Goal: Check status: Check status

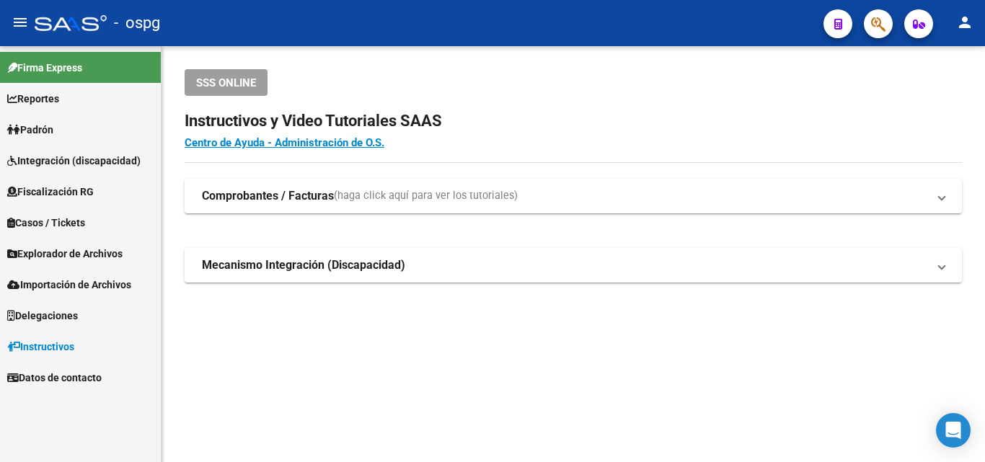
click at [53, 124] on span "Padrón" at bounding box center [30, 130] width 46 height 16
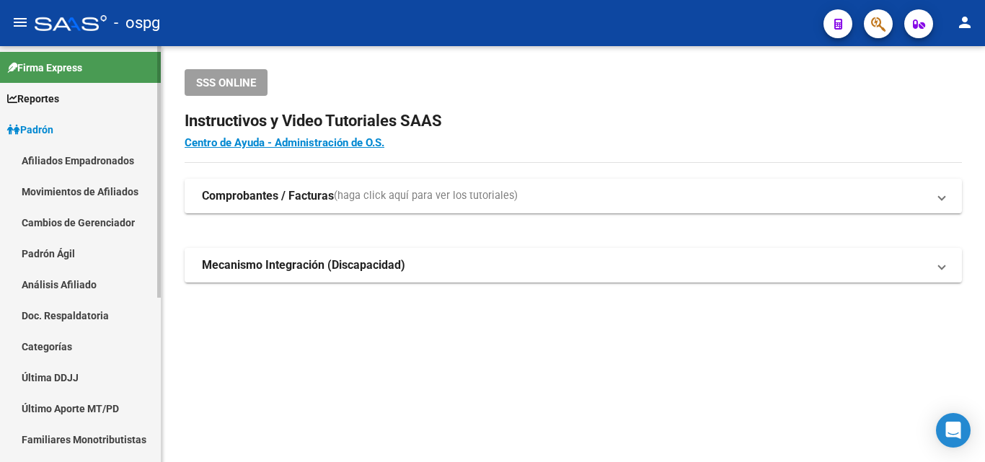
click at [54, 292] on link "Análisis Afiliado" at bounding box center [80, 284] width 161 height 31
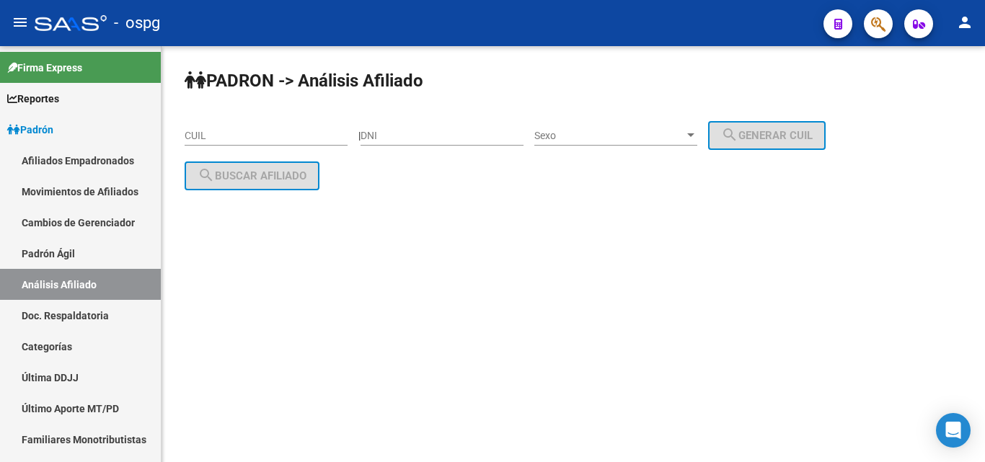
click at [216, 136] on input "CUIL" at bounding box center [266, 136] width 163 height 12
paste input "27-41450917-2"
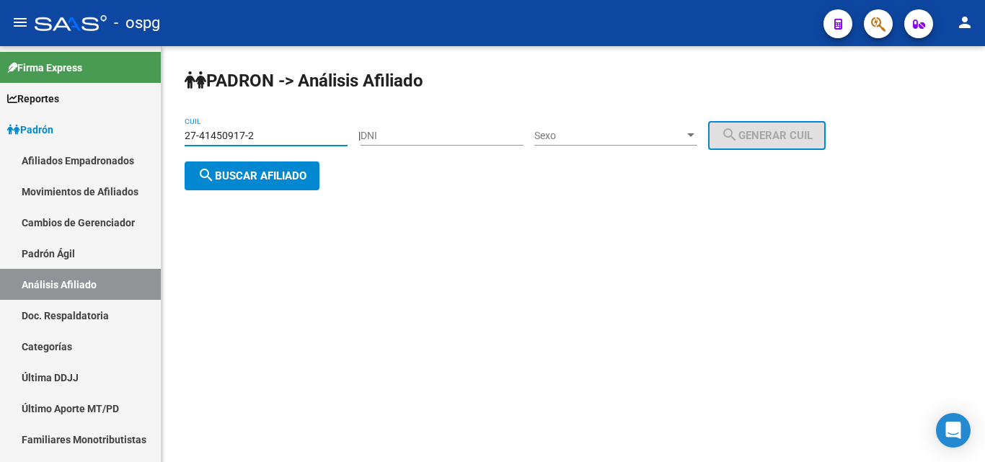
type input "27-41450917-2"
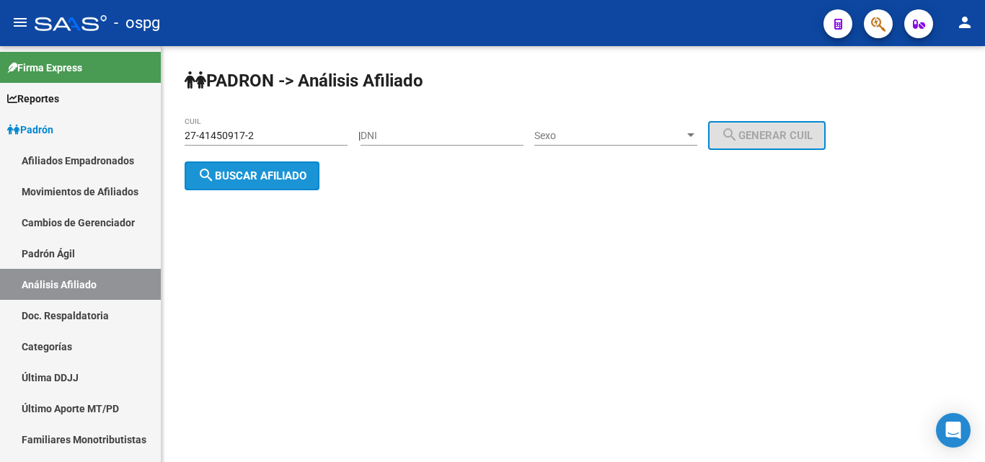
click at [217, 172] on span "search Buscar afiliado" at bounding box center [251, 175] width 109 height 13
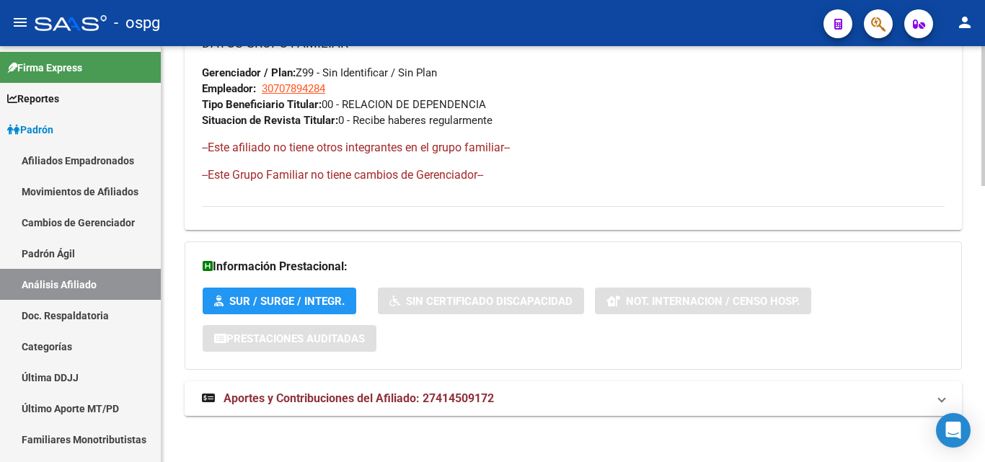
scroll to position [820, 0]
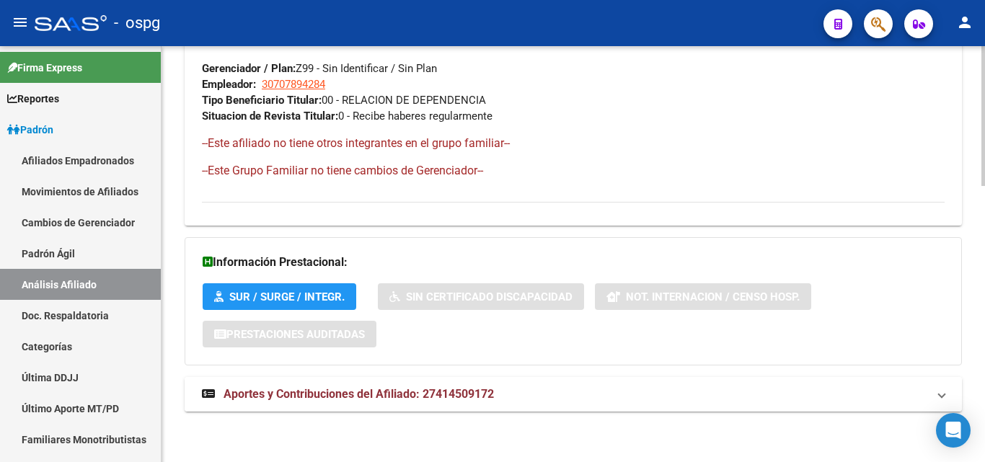
click at [363, 389] on span "Aportes y Contribuciones del Afiliado: 27414509172" at bounding box center [358, 394] width 270 height 14
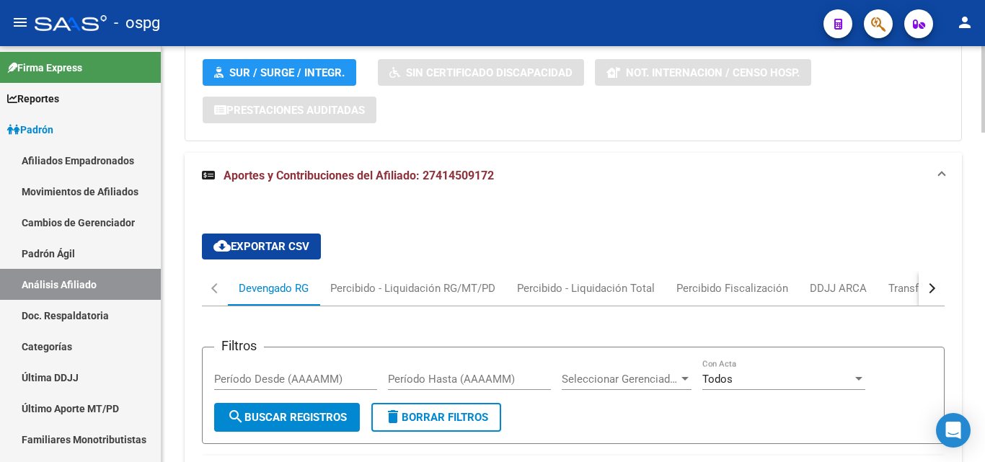
scroll to position [1109, 0]
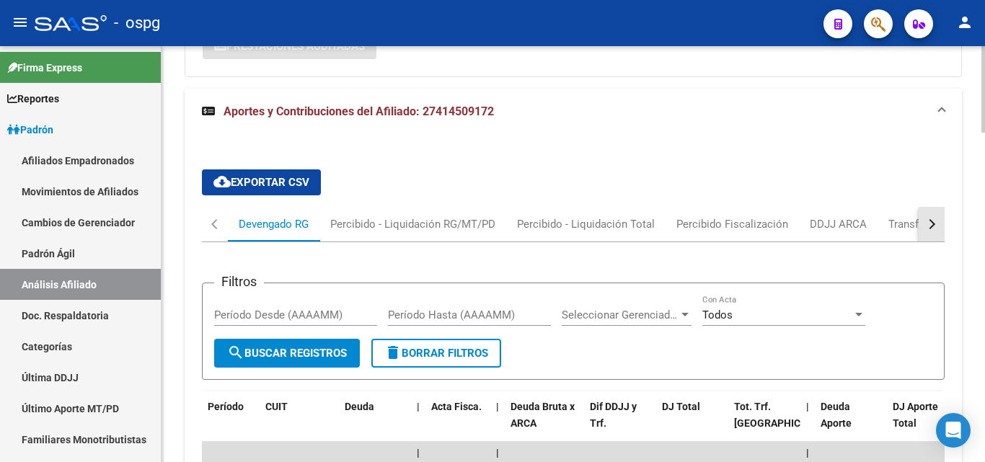
click at [935, 228] on button "button" at bounding box center [931, 224] width 26 height 35
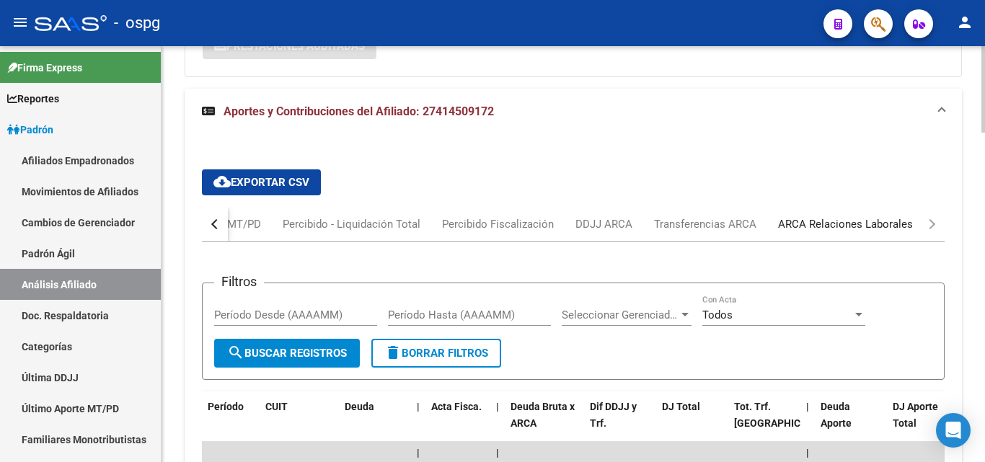
click at [909, 226] on div "ARCA Relaciones Laborales" at bounding box center [845, 224] width 156 height 35
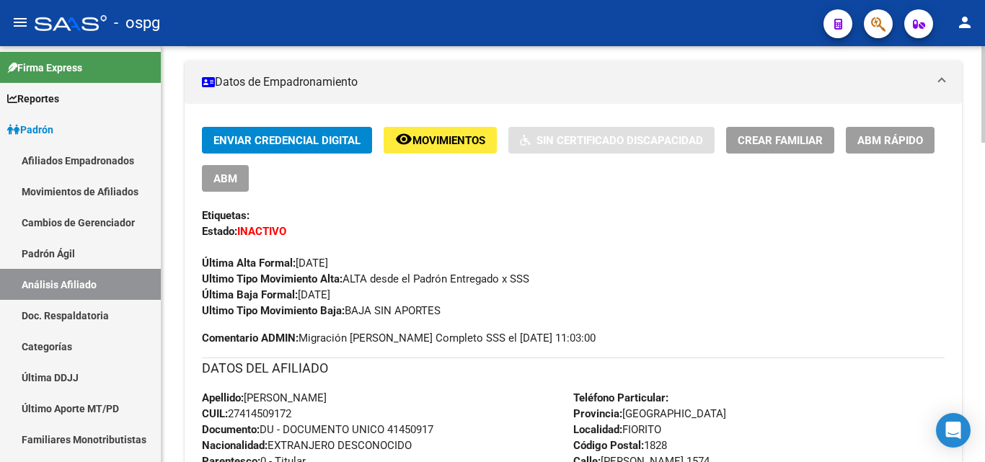
scroll to position [0, 0]
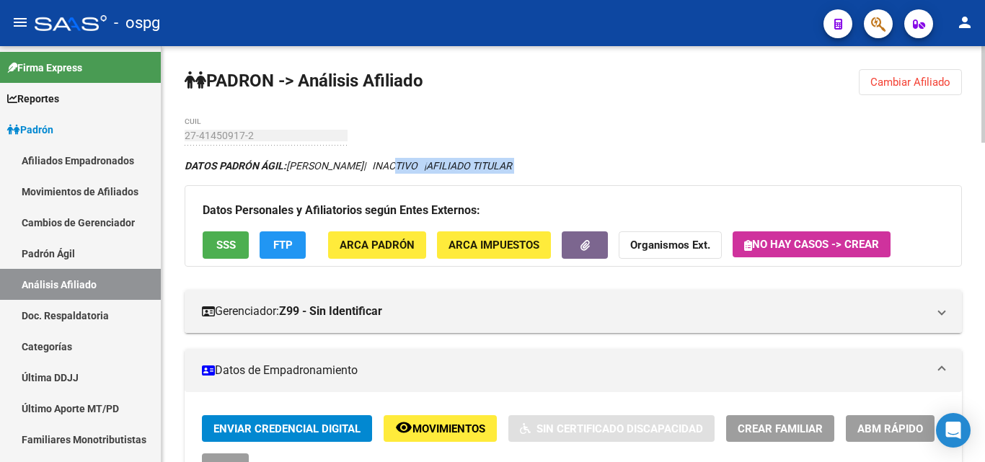
drag, startPoint x: 407, startPoint y: 169, endPoint x: 581, endPoint y: 181, distance: 174.1
click at [603, 165] on div "DATOS [PERSON_NAME] ÁGIL: [PERSON_NAME] | INACTIVO | AFILIADO TITULAR" at bounding box center [573, 166] width 777 height 16
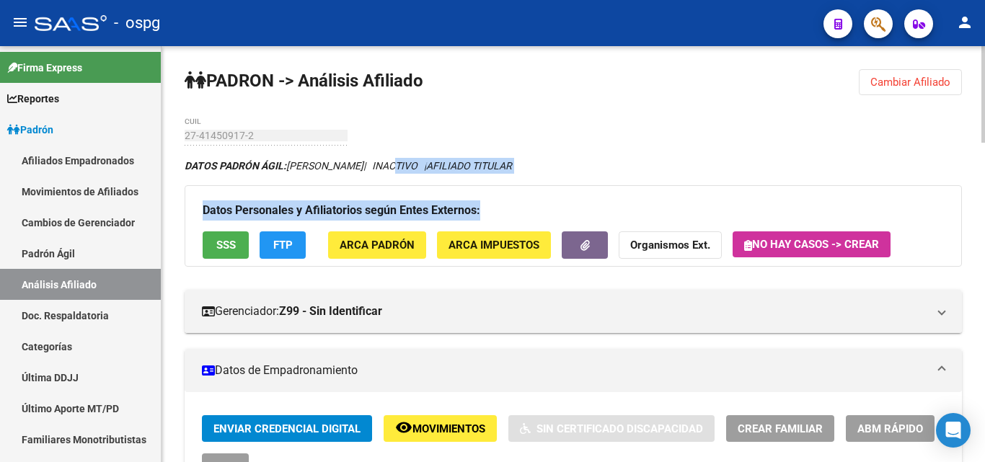
drag, startPoint x: 406, startPoint y: 165, endPoint x: 781, endPoint y: 190, distance: 376.4
click at [644, 169] on div "DATOS [PERSON_NAME] ÁGIL: [PERSON_NAME] | INACTIVO | AFILIADO TITULAR" at bounding box center [573, 166] width 777 height 16
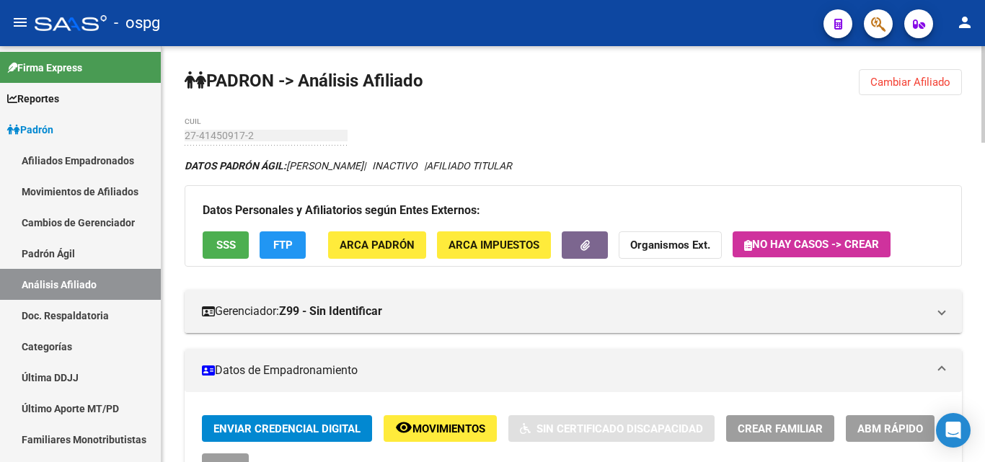
drag, startPoint x: 503, startPoint y: 137, endPoint x: 513, endPoint y: 138, distance: 10.2
click at [232, 244] on span "SSS" at bounding box center [225, 245] width 19 height 13
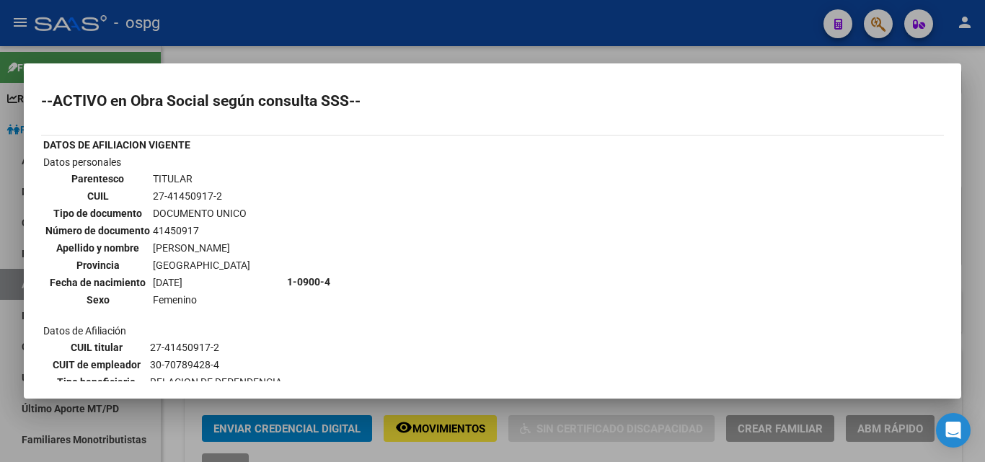
click at [427, 55] on div at bounding box center [492, 231] width 985 height 462
